Goal: Find specific page/section: Find specific page/section

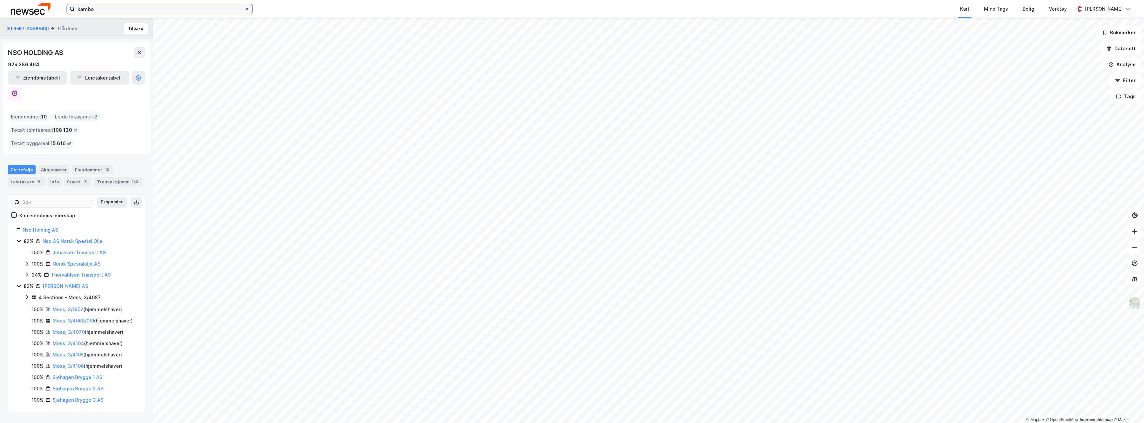
click at [97, 11] on input "kambo" at bounding box center [160, 9] width 170 height 10
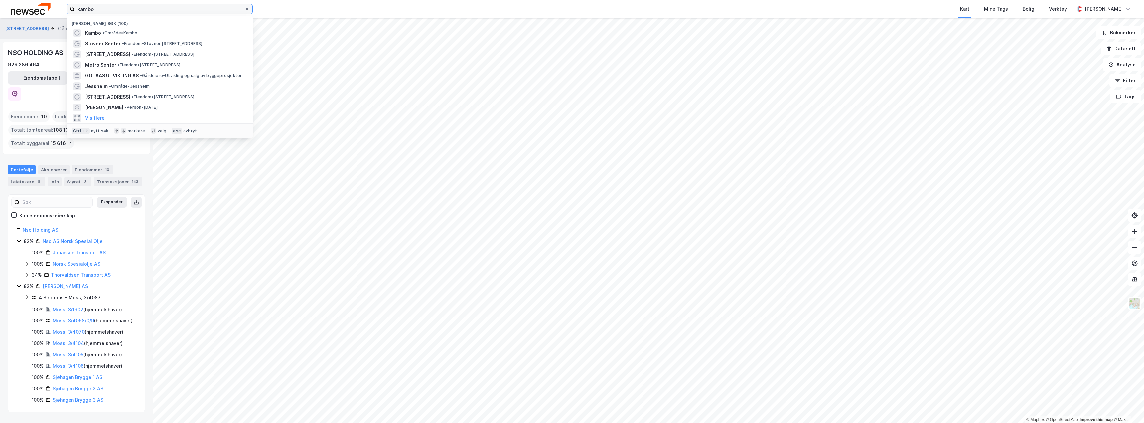
click at [97, 11] on input "kambo" at bounding box center [160, 9] width 170 height 10
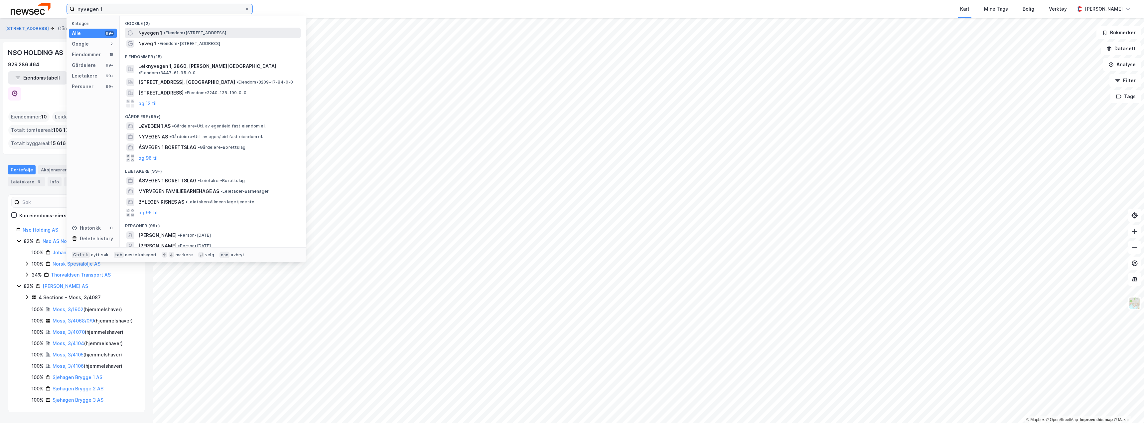
type input "nyvegen 1"
click at [191, 35] on span "• Eiendom • [STREET_ADDRESS]" at bounding box center [195, 32] width 63 height 5
